Goal: Task Accomplishment & Management: Use online tool/utility

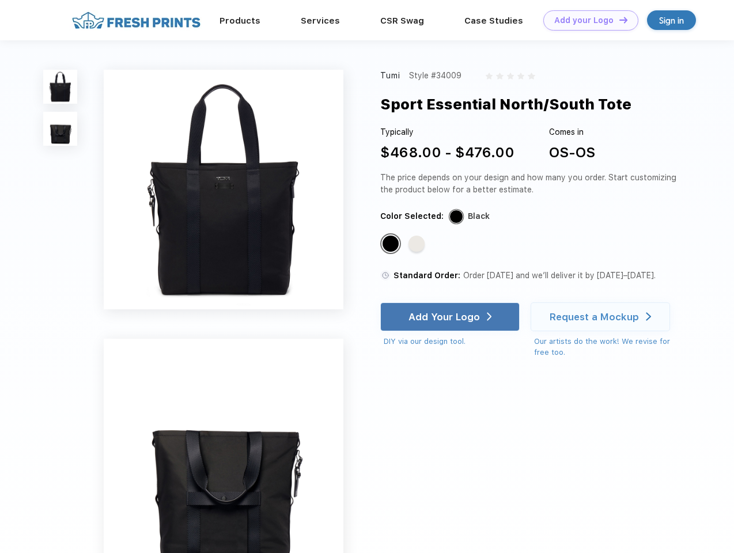
click at [587, 20] on link "Add your Logo Design Tool" at bounding box center [590, 20] width 95 height 20
click at [0, 0] on div "Design Tool" at bounding box center [0, 0] width 0 height 0
click at [618, 20] on link "Add your Logo Design Tool" at bounding box center [590, 20] width 95 height 20
click at [61, 86] on img at bounding box center [60, 87] width 34 height 34
click at [61, 129] on img at bounding box center [60, 129] width 34 height 34
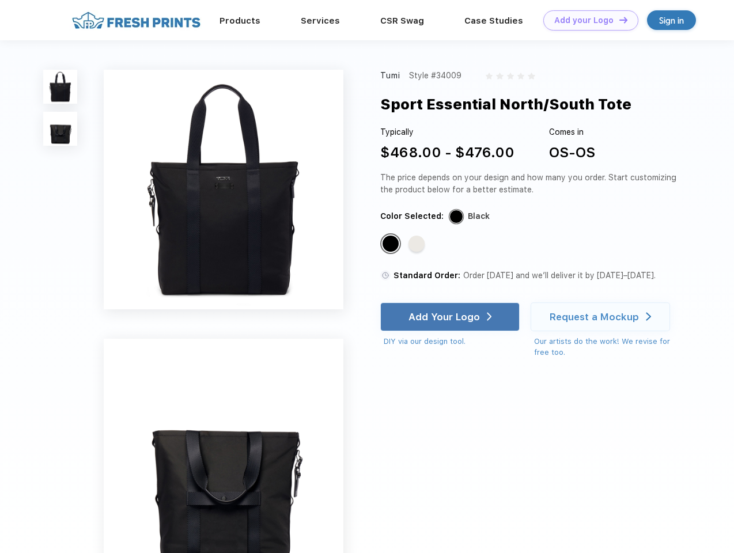
click at [392, 244] on div "Standard Color" at bounding box center [391, 244] width 16 height 16
click at [418, 244] on div "Standard Color" at bounding box center [417, 244] width 16 height 16
click at [451, 317] on div "Add Your Logo" at bounding box center [444, 317] width 71 height 12
click at [602, 317] on div "Request a Mockup" at bounding box center [594, 317] width 89 height 12
